Goal: Task Accomplishment & Management: Manage account settings

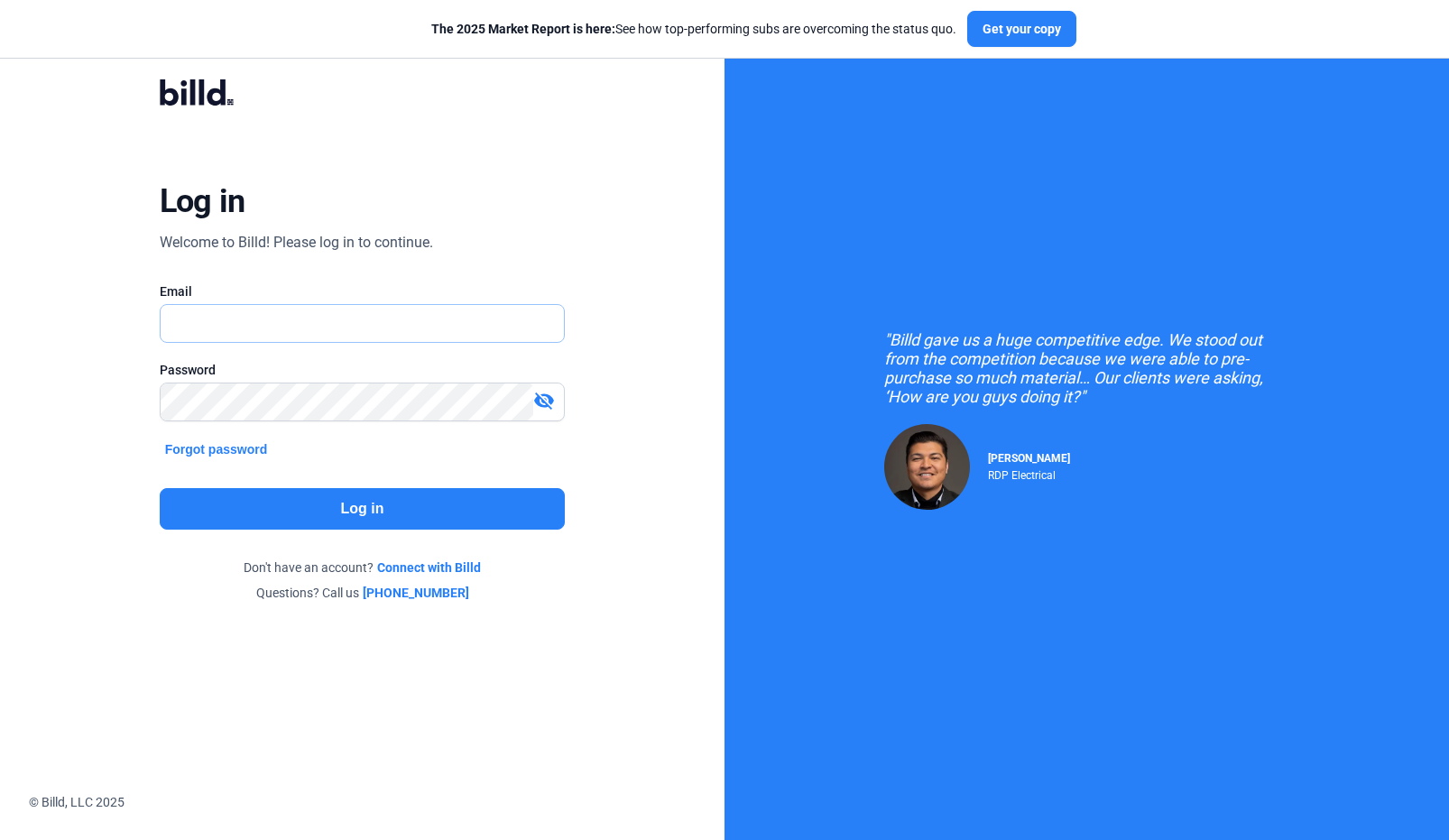
type input "[EMAIL_ADDRESS][DOMAIN_NAME]"
click at [300, 510] on button "Log in" at bounding box center [362, 509] width 406 height 42
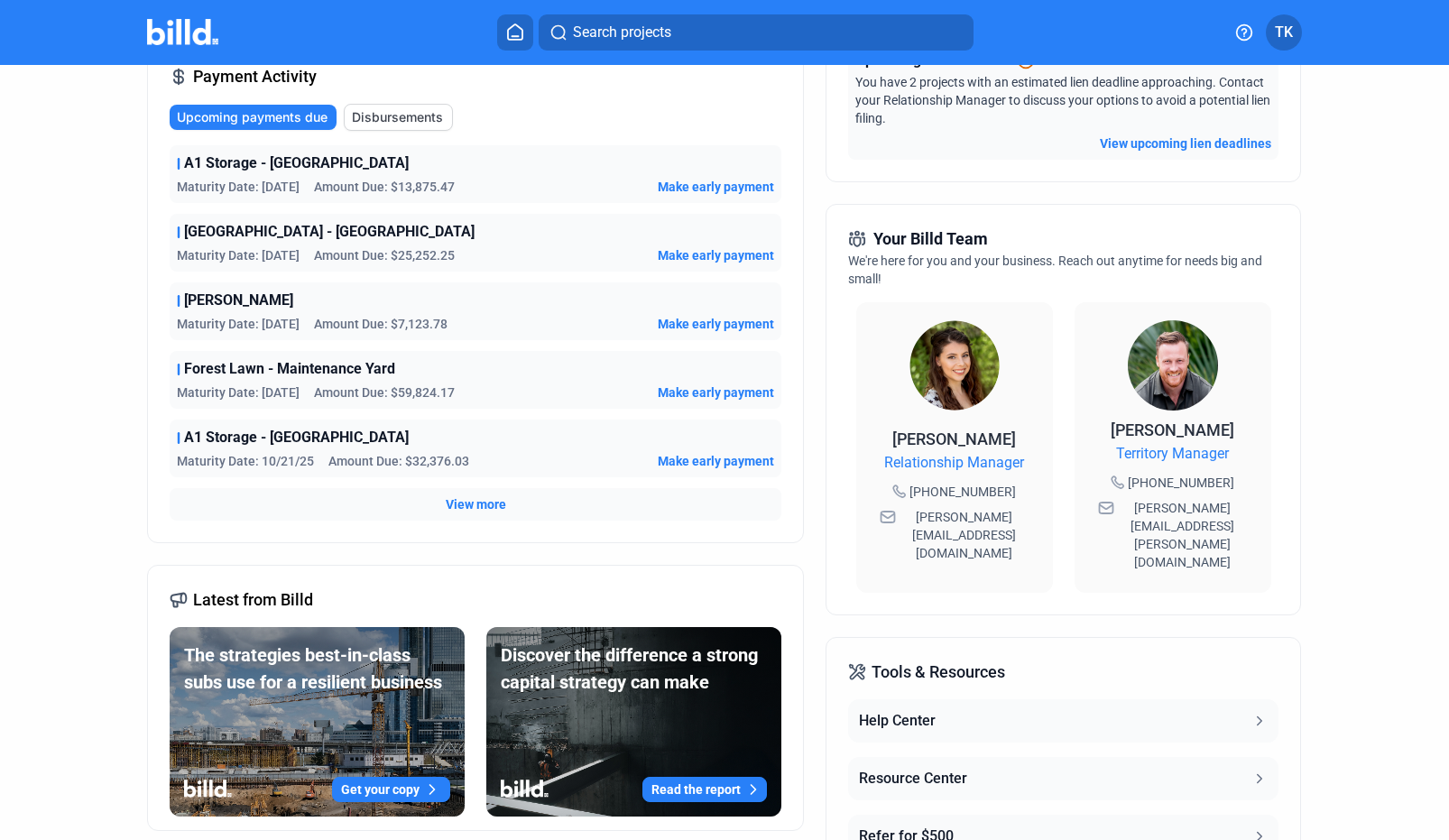
scroll to position [308, 0]
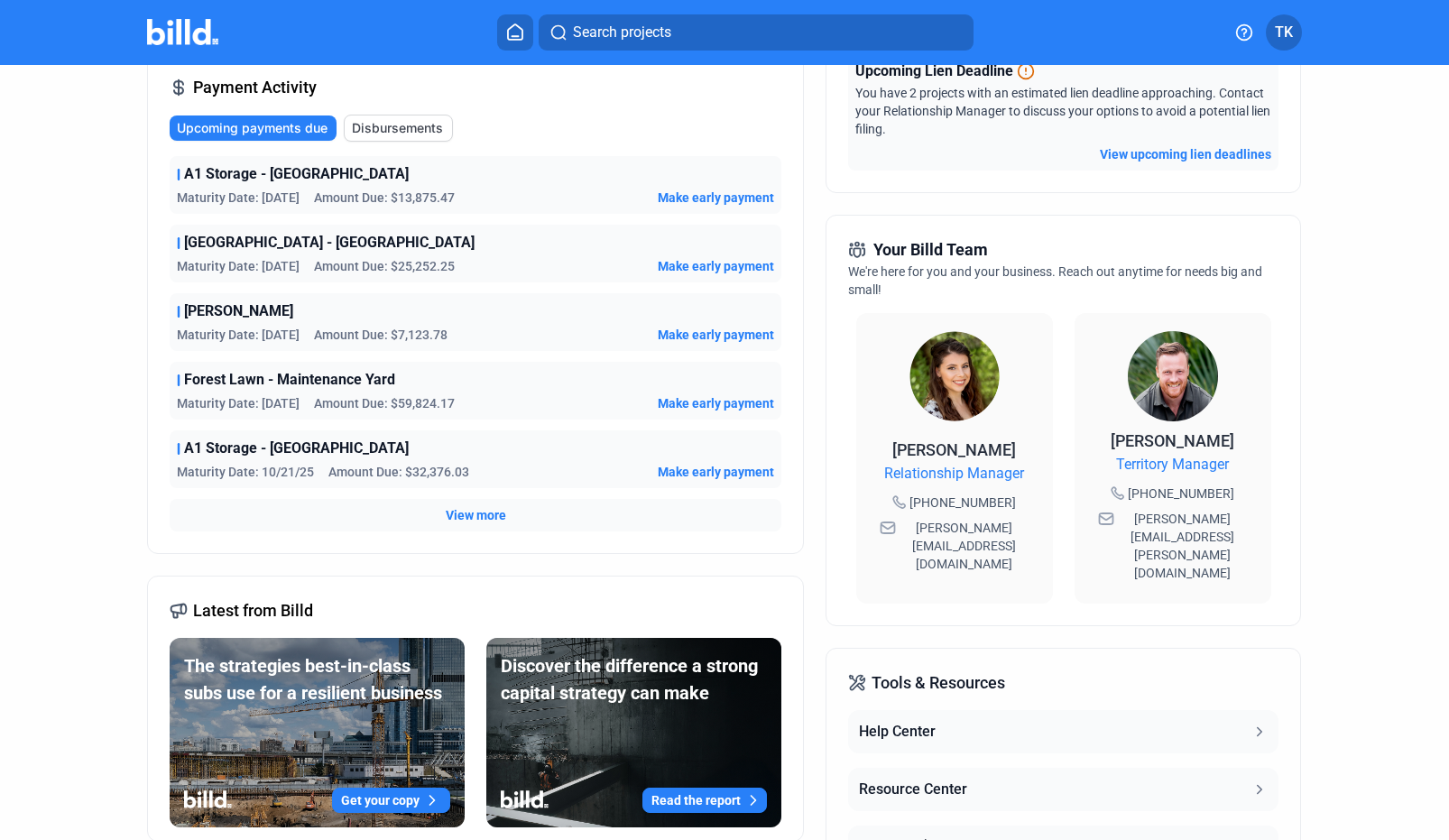
click at [478, 511] on span "View more" at bounding box center [476, 515] width 60 height 19
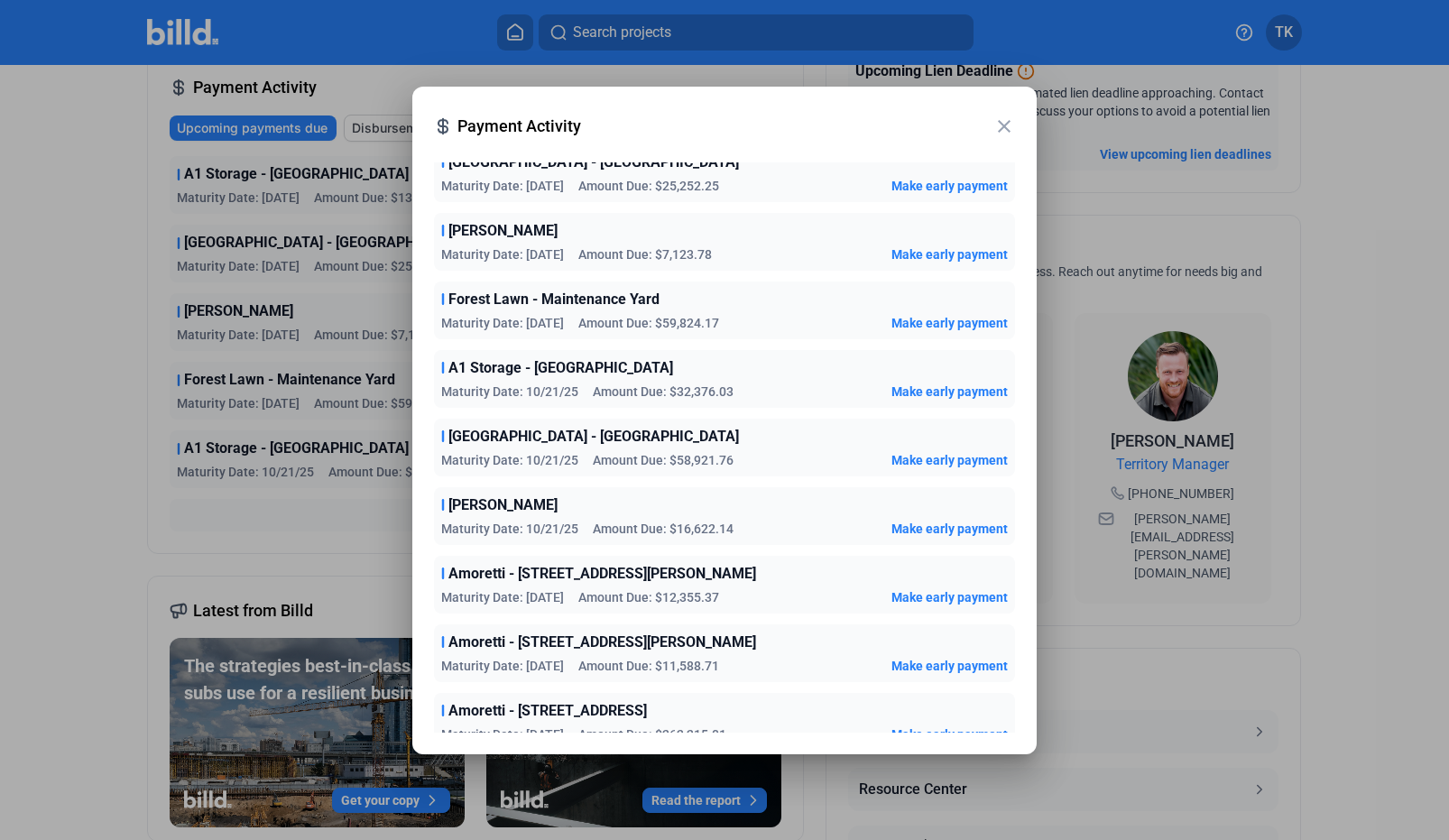
scroll to position [146, 0]
